Goal: Transaction & Acquisition: Obtain resource

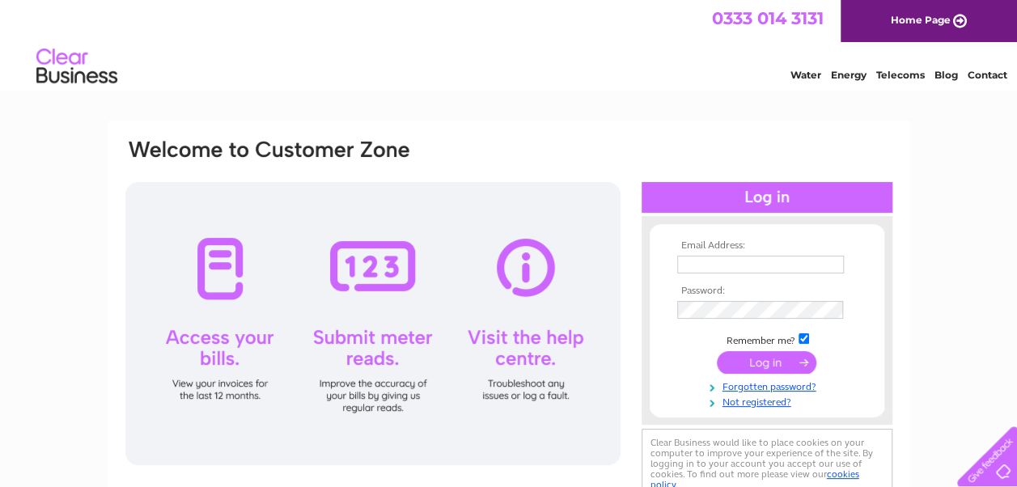
type input "fordsfarm@callnetuk.com"
click at [216, 278] on div at bounding box center [372, 323] width 495 height 283
click at [759, 358] on input "submit" at bounding box center [766, 362] width 99 height 23
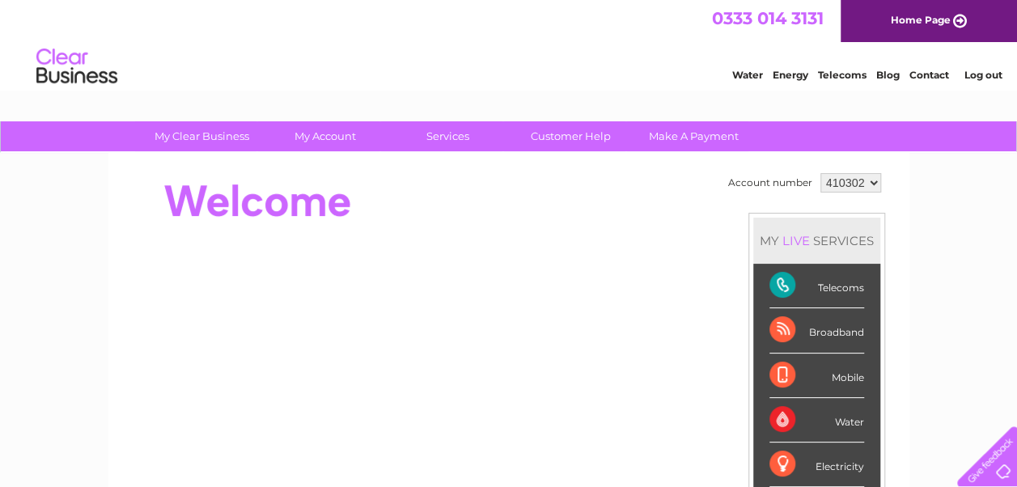
click at [826, 289] on div "Telecoms" at bounding box center [816, 286] width 95 height 44
click at [783, 282] on div "Telecoms" at bounding box center [816, 286] width 95 height 44
click at [843, 292] on div "Telecoms" at bounding box center [816, 286] width 95 height 44
click at [841, 292] on div "Telecoms" at bounding box center [816, 286] width 95 height 44
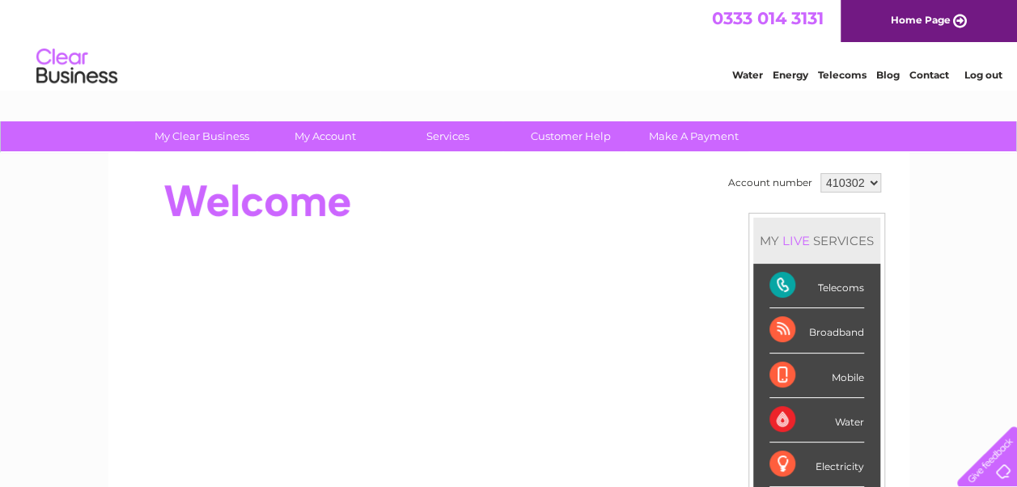
click at [786, 288] on div "Telecoms" at bounding box center [816, 286] width 95 height 44
click at [772, 284] on div "Telecoms" at bounding box center [816, 286] width 95 height 44
drag, startPoint x: 772, startPoint y: 284, endPoint x: 784, endPoint y: 293, distance: 14.4
click at [784, 293] on div "Telecoms" at bounding box center [816, 286] width 95 height 44
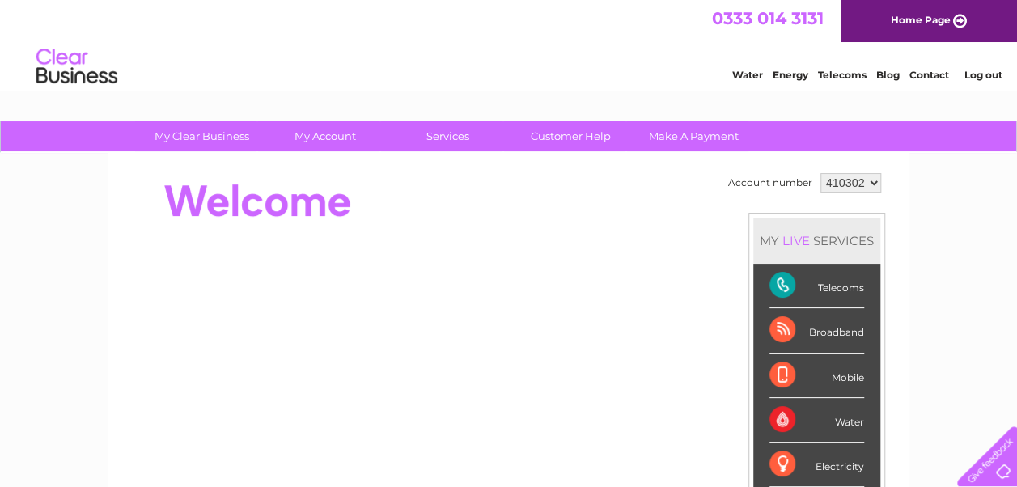
click at [784, 293] on div "Telecoms" at bounding box center [816, 286] width 95 height 44
click at [838, 290] on div "Telecoms" at bounding box center [816, 286] width 95 height 44
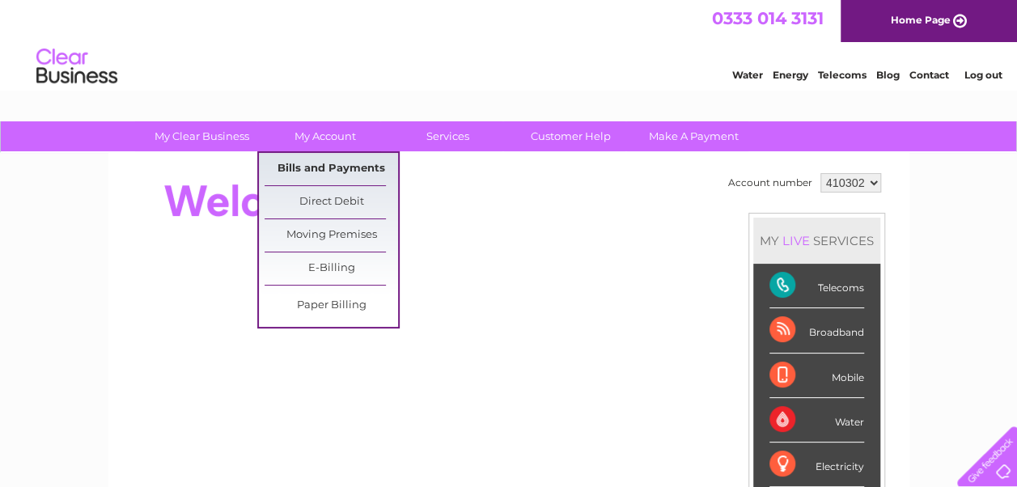
click at [321, 168] on link "Bills and Payments" at bounding box center [330, 169] width 133 height 32
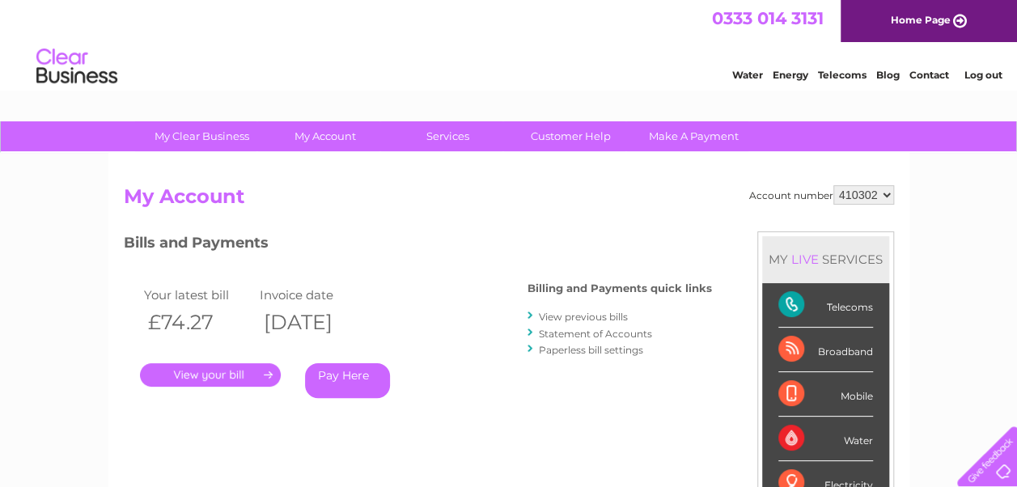
click at [218, 371] on link "." at bounding box center [210, 374] width 141 height 23
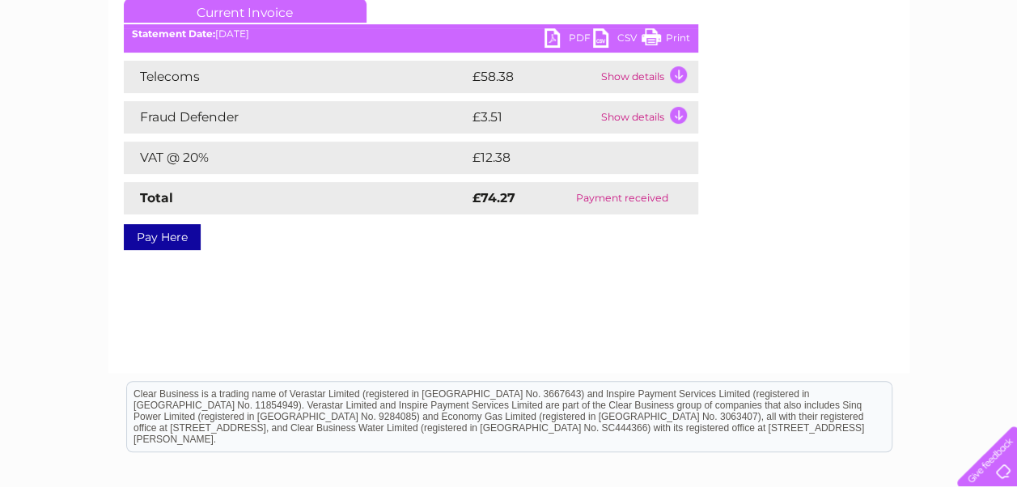
scroll to position [14, 0]
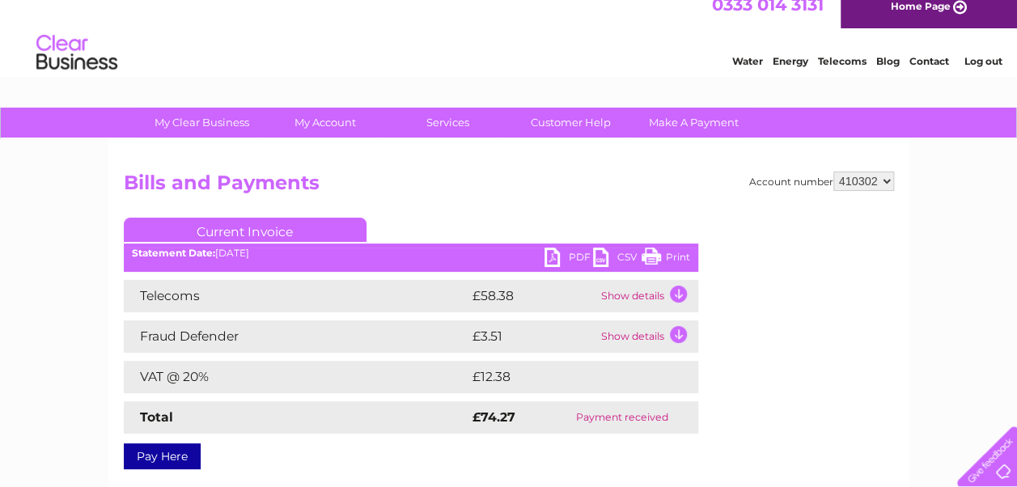
click at [679, 294] on td "Show details" at bounding box center [647, 296] width 101 height 32
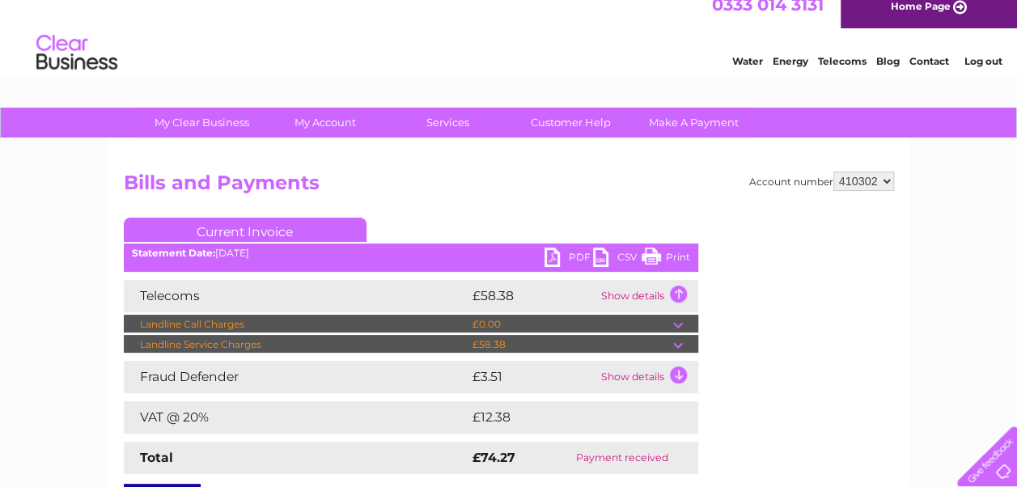
click at [683, 347] on td at bounding box center [685, 344] width 25 height 19
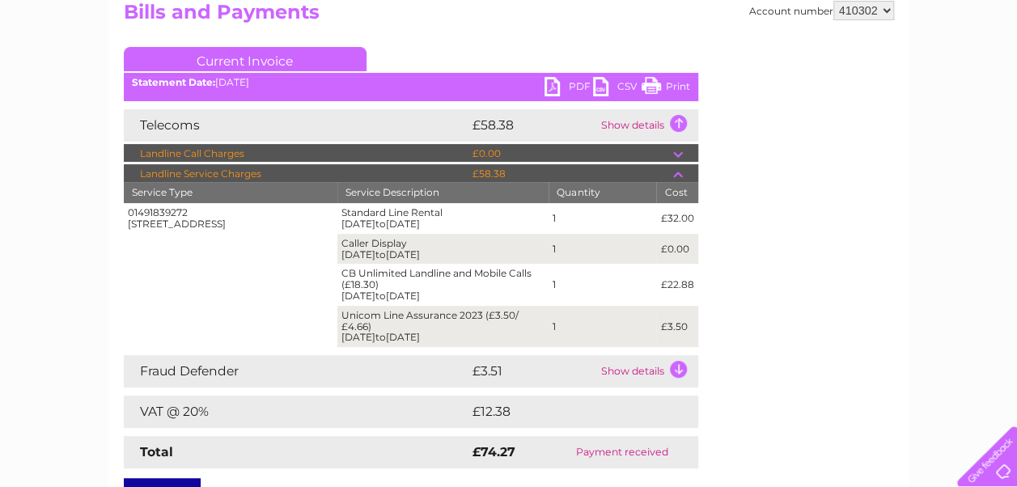
scroll to position [0, 0]
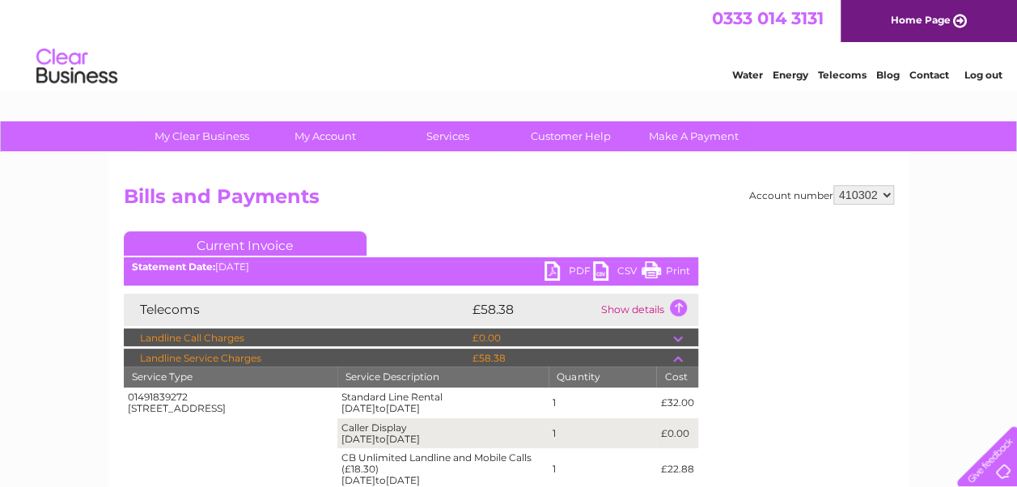
click at [678, 311] on td "Show details" at bounding box center [647, 310] width 101 height 32
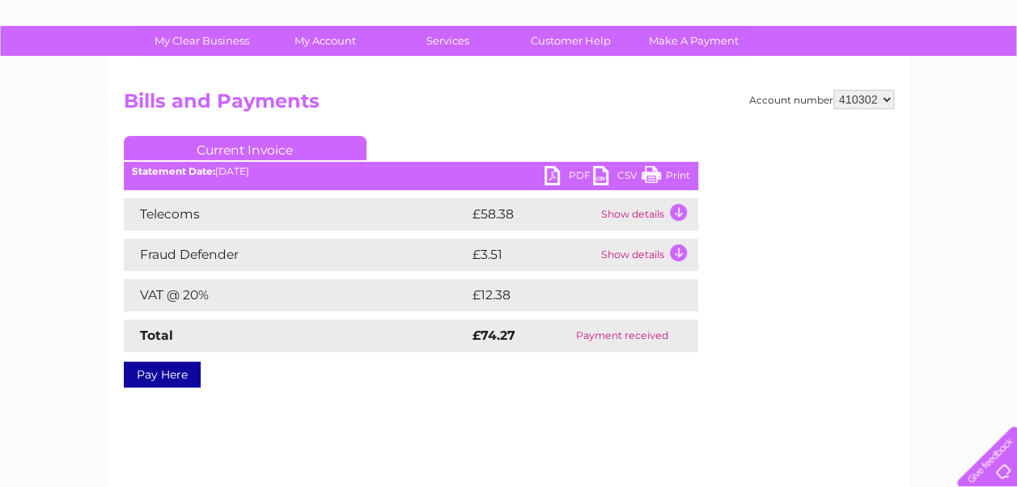
scroll to position [1, 0]
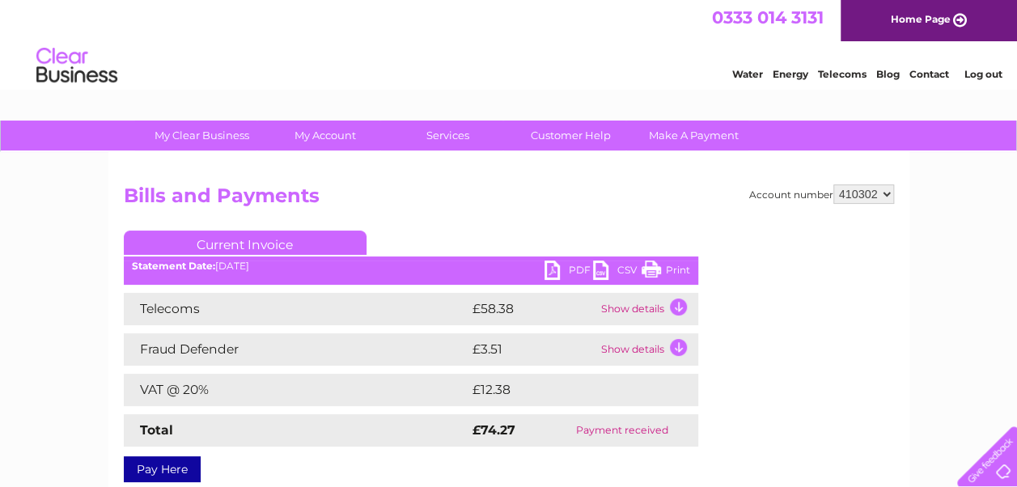
click at [679, 307] on td "Show details" at bounding box center [647, 309] width 101 height 32
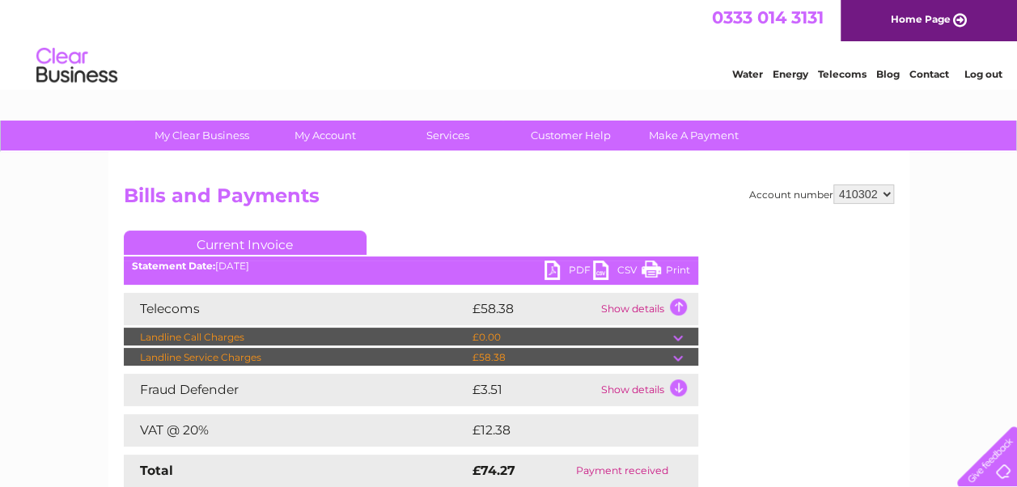
click at [679, 390] on td "Show details" at bounding box center [647, 390] width 101 height 32
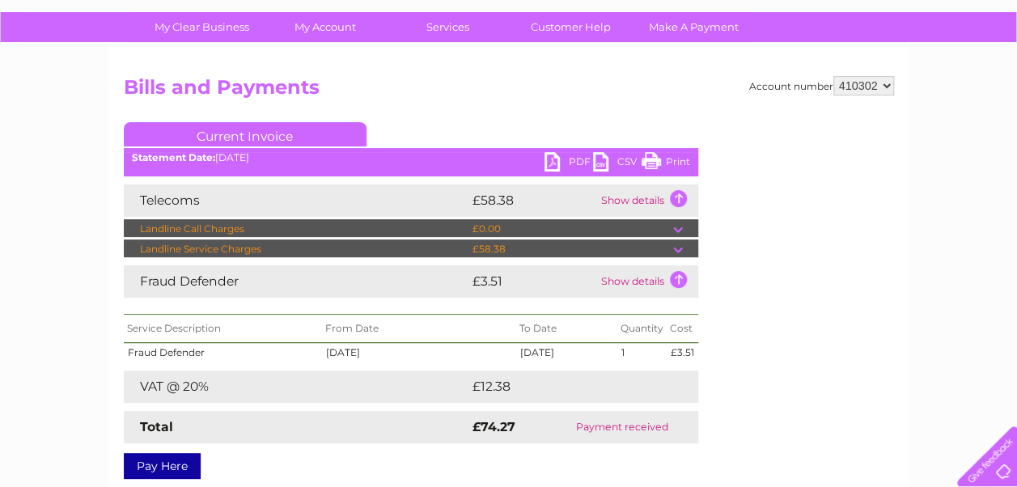
scroll to position [116, 0]
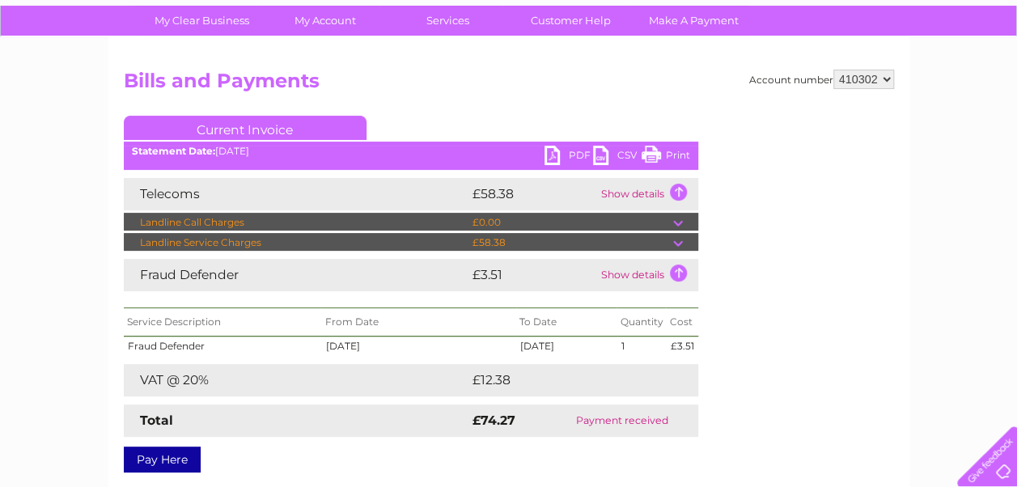
click at [676, 222] on td at bounding box center [685, 222] width 25 height 19
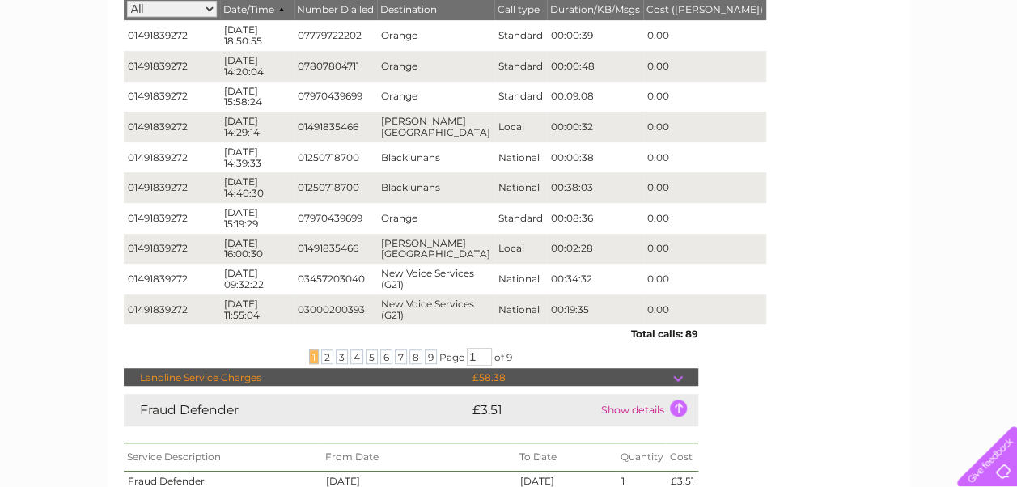
scroll to position [403, 0]
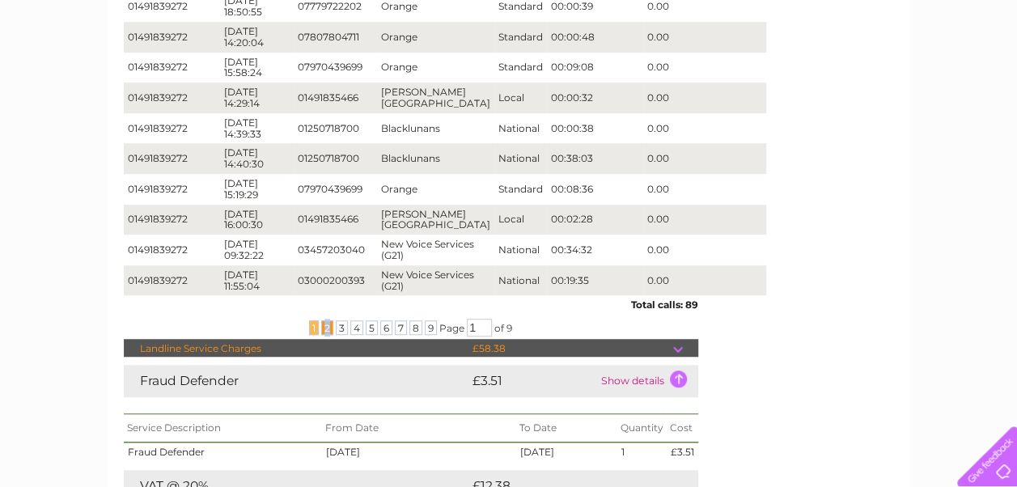
click at [325, 331] on span "2" at bounding box center [327, 327] width 12 height 15
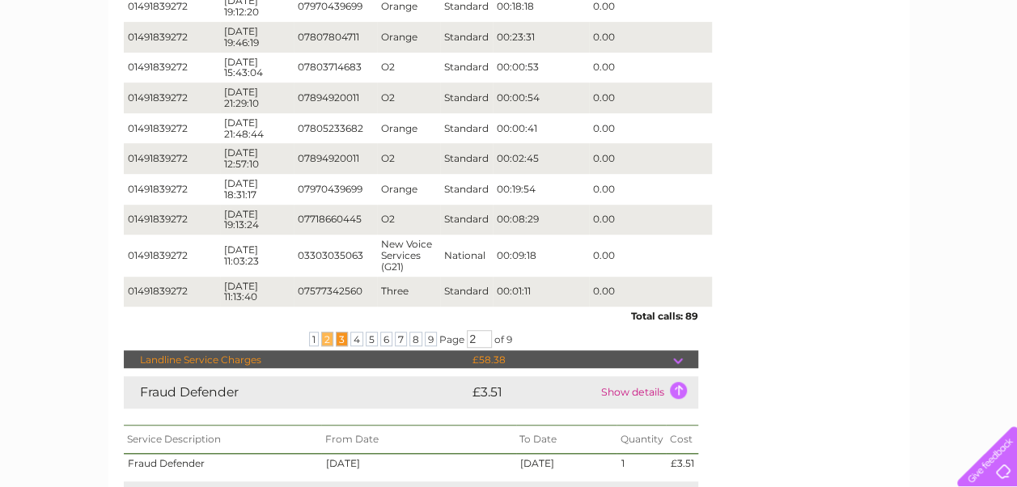
drag, startPoint x: 325, startPoint y: 331, endPoint x: 338, endPoint y: 332, distance: 13.0
click at [338, 332] on span "3" at bounding box center [342, 339] width 12 height 15
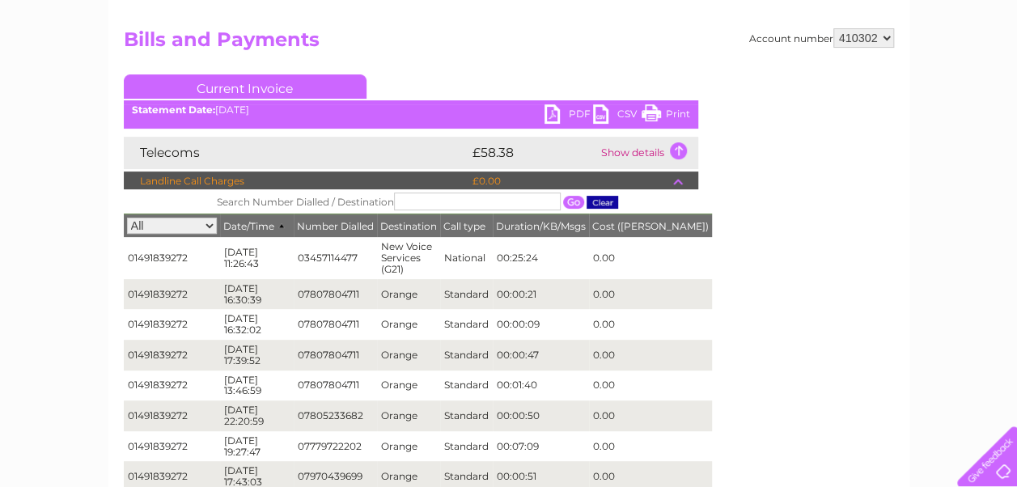
scroll to position [0, 0]
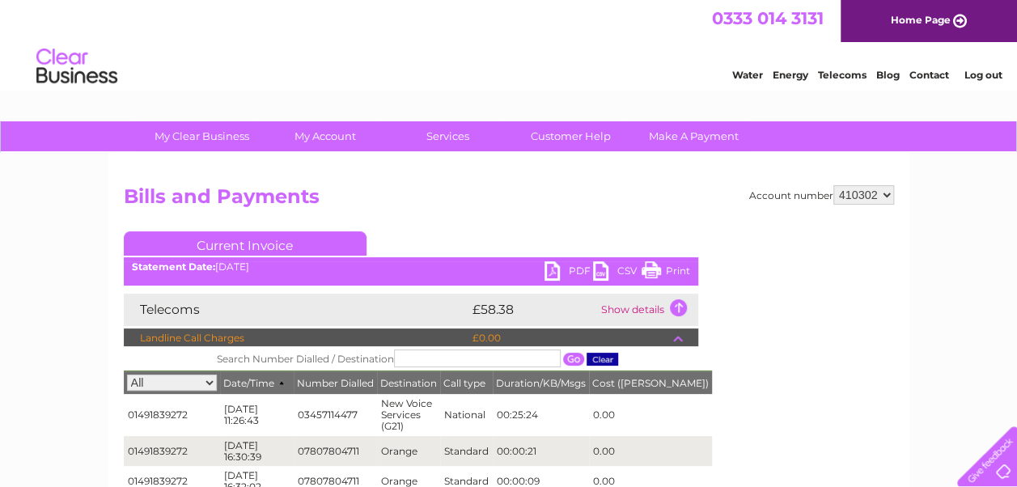
click at [297, 243] on link "Current Invoice" at bounding box center [245, 243] width 243 height 24
click at [296, 276] on div "PDF CSV Print Statement Date: 09/09/2025" at bounding box center [411, 273] width 574 height 24
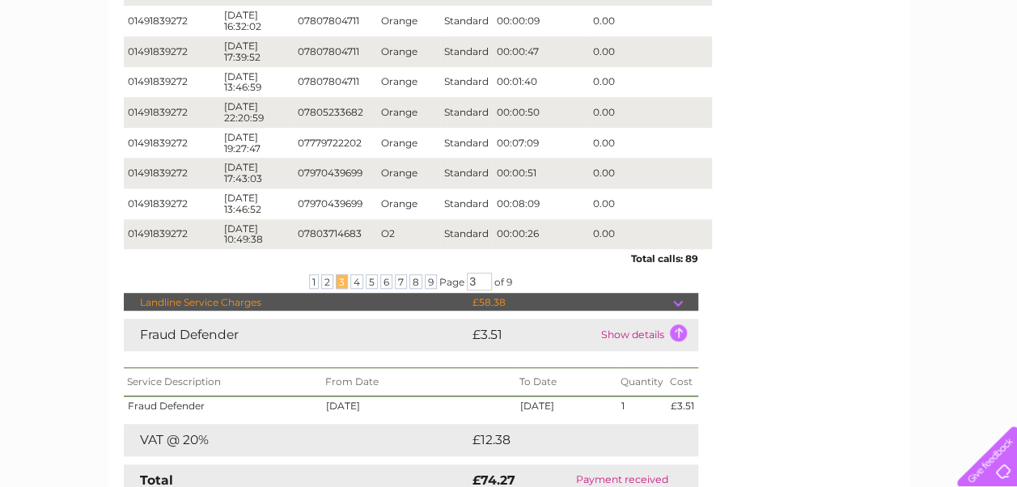
scroll to position [417, 0]
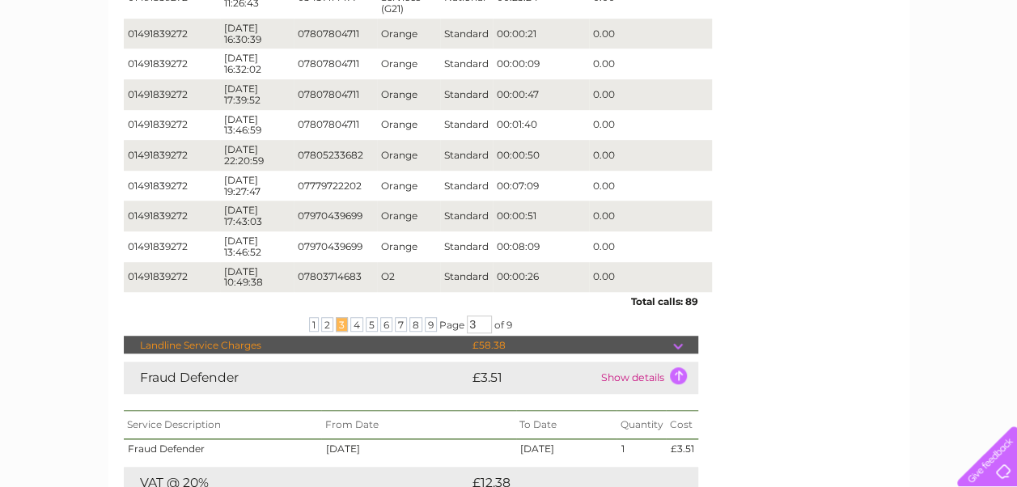
click at [677, 362] on td "Show details" at bounding box center [647, 378] width 101 height 32
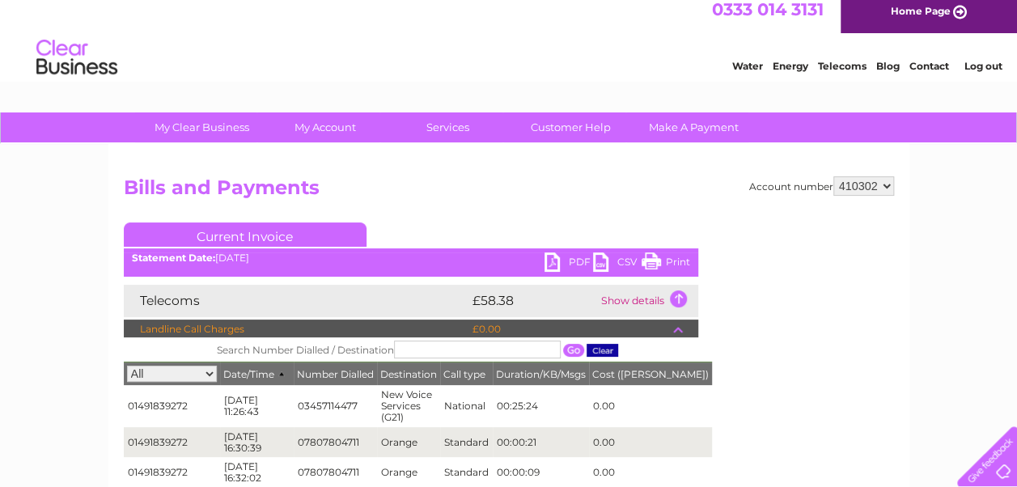
scroll to position [0, 0]
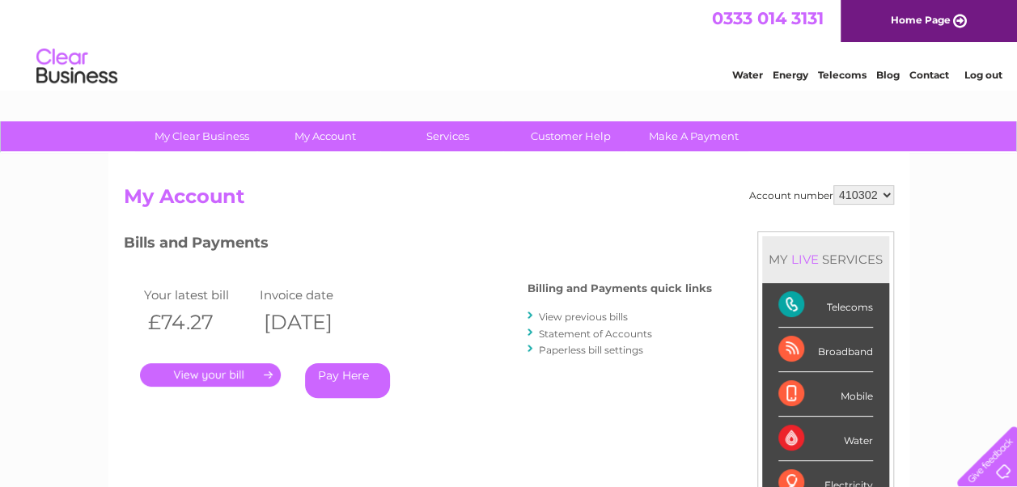
click at [227, 378] on link "." at bounding box center [210, 374] width 141 height 23
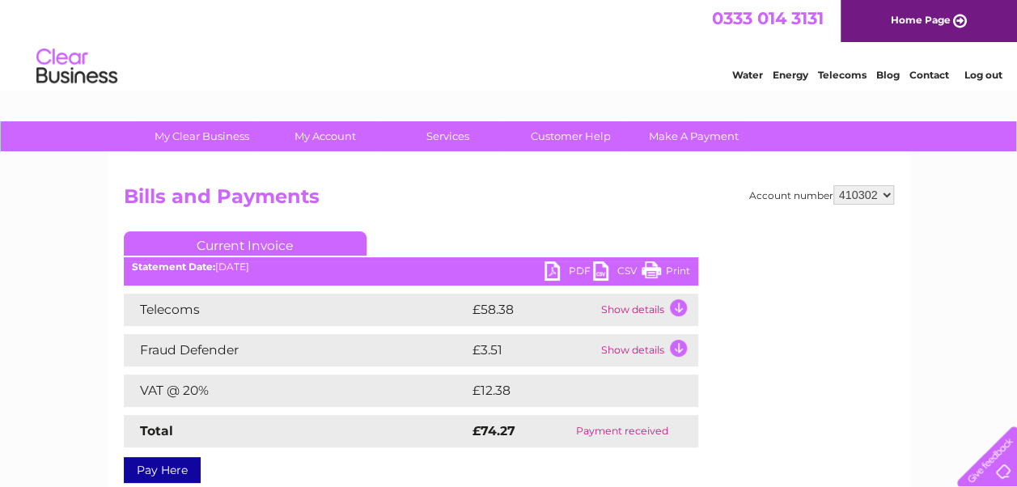
click at [677, 311] on td "Show details" at bounding box center [647, 310] width 101 height 32
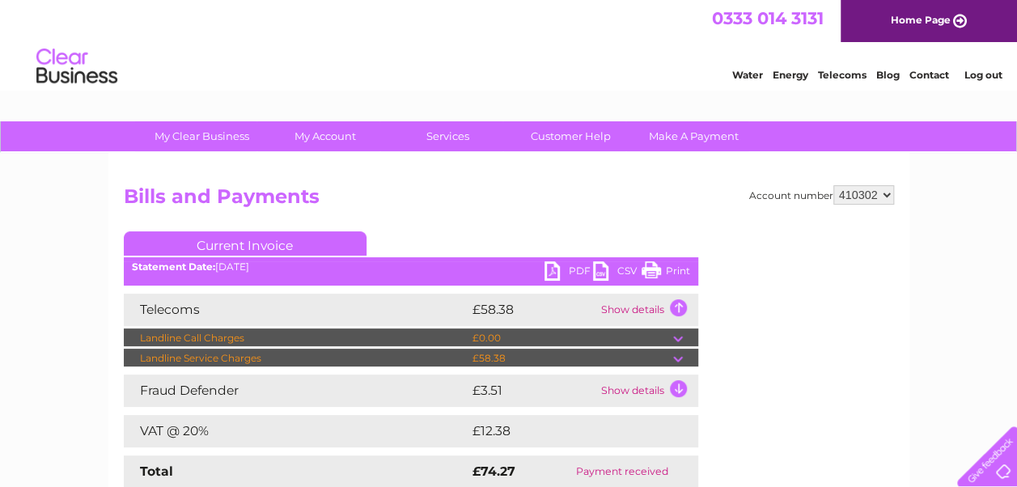
click at [679, 272] on link "Print" at bounding box center [665, 272] width 49 height 23
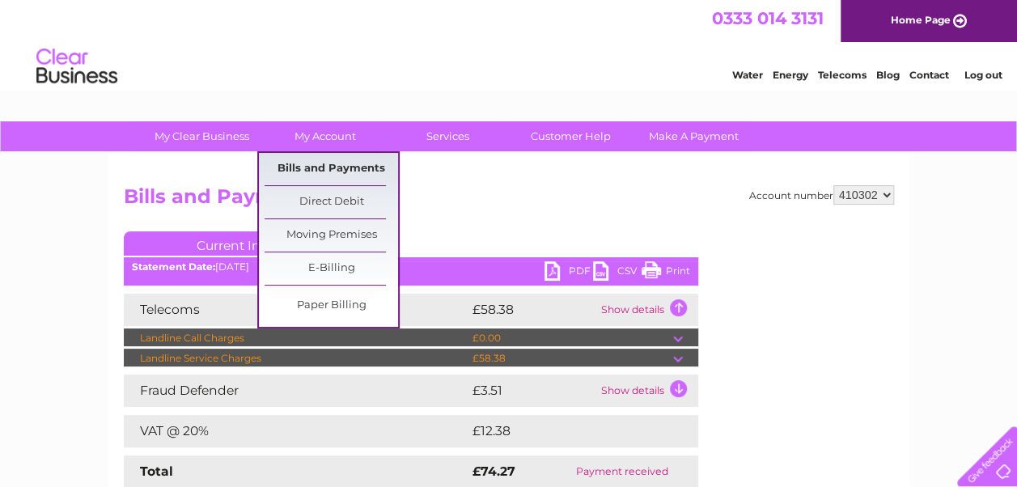
click at [327, 167] on link "Bills and Payments" at bounding box center [330, 169] width 133 height 32
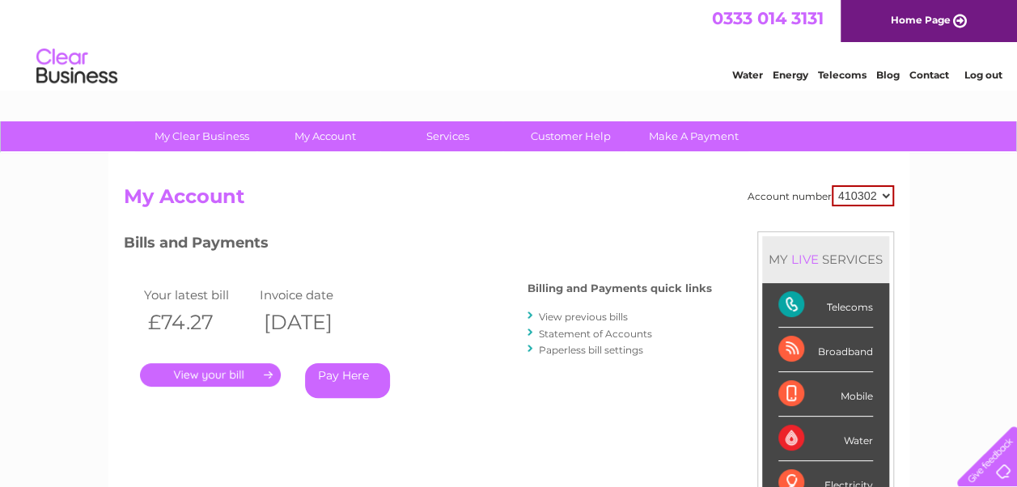
click at [586, 317] on link "View previous bills" at bounding box center [583, 317] width 89 height 12
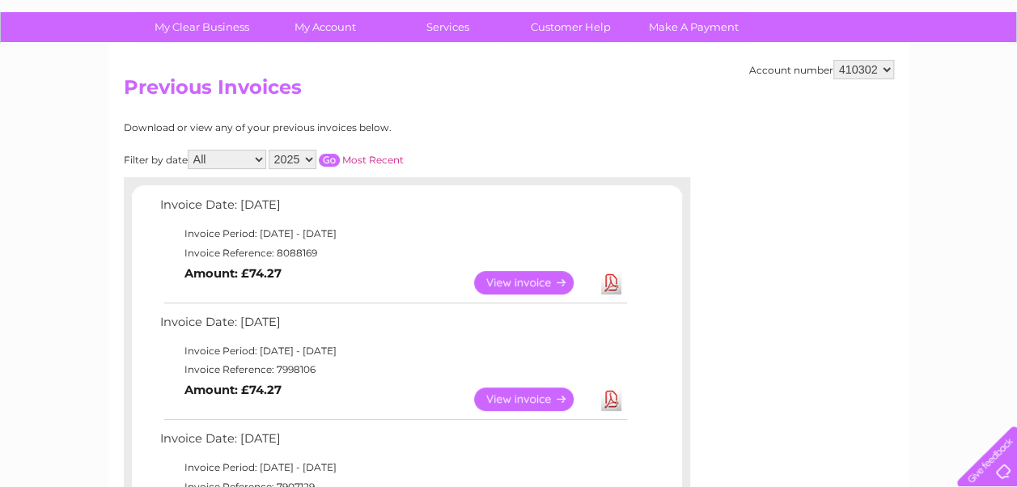
scroll to position [140, 0]
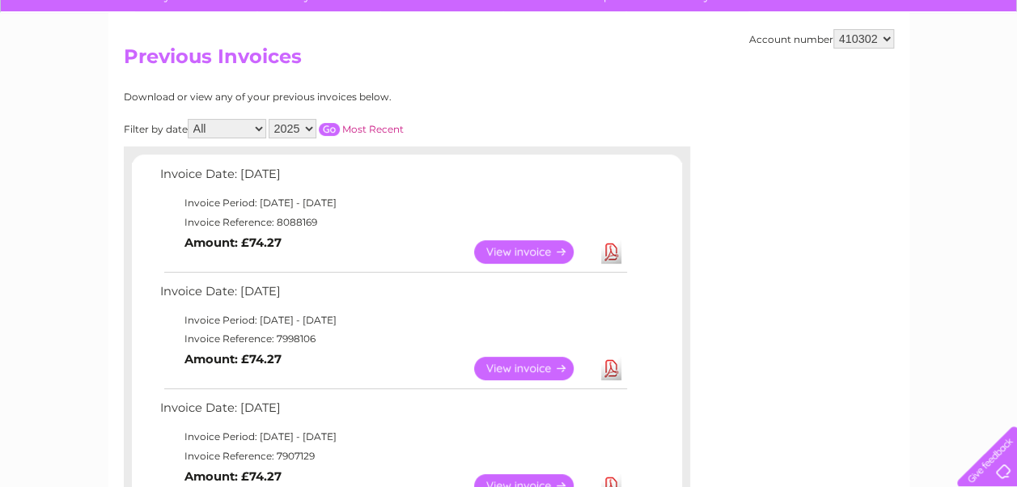
click at [612, 363] on link "Download" at bounding box center [611, 368] width 20 height 23
